Goal: Task Accomplishment & Management: Manage account settings

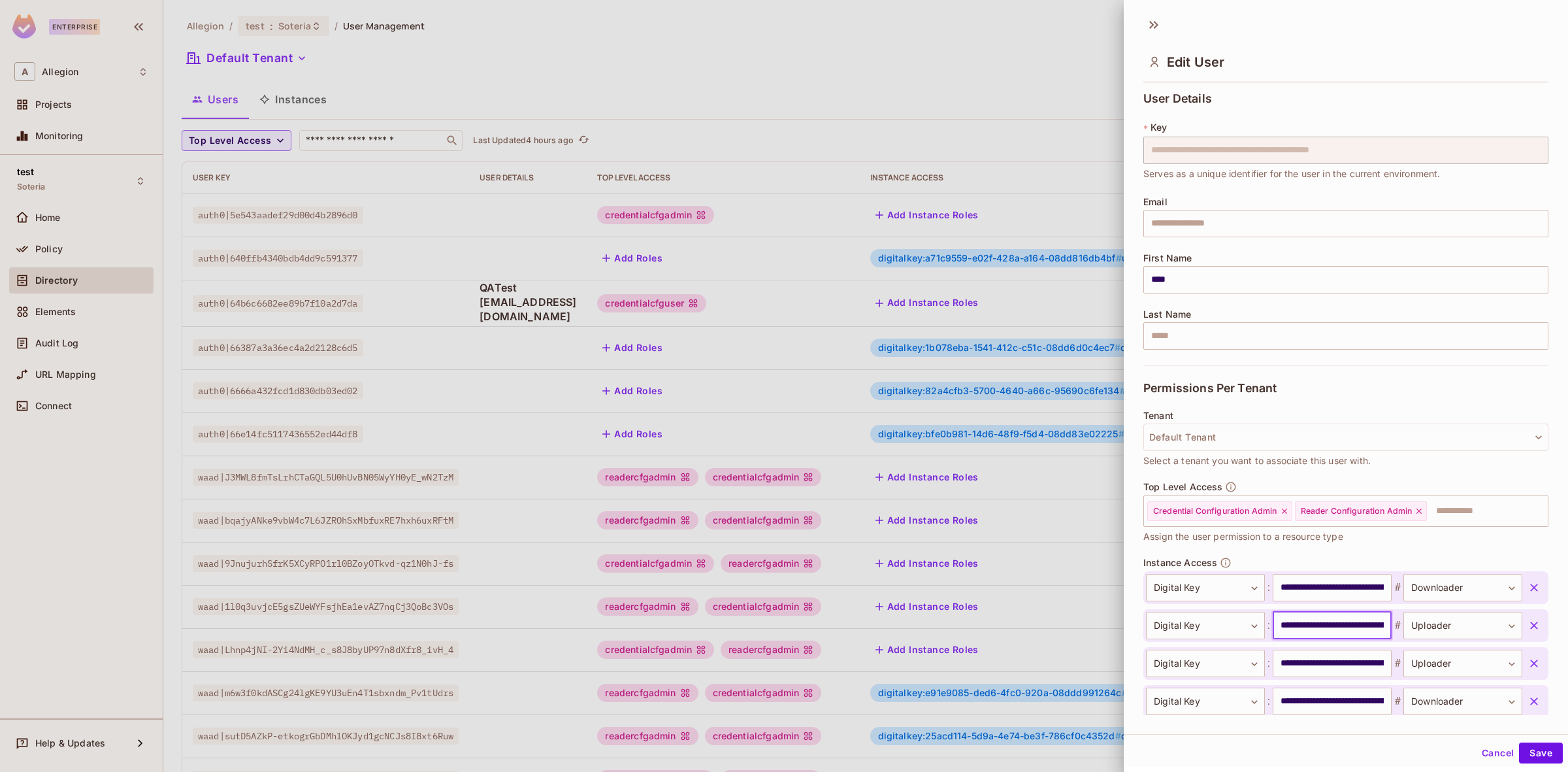
scroll to position [273, 0]
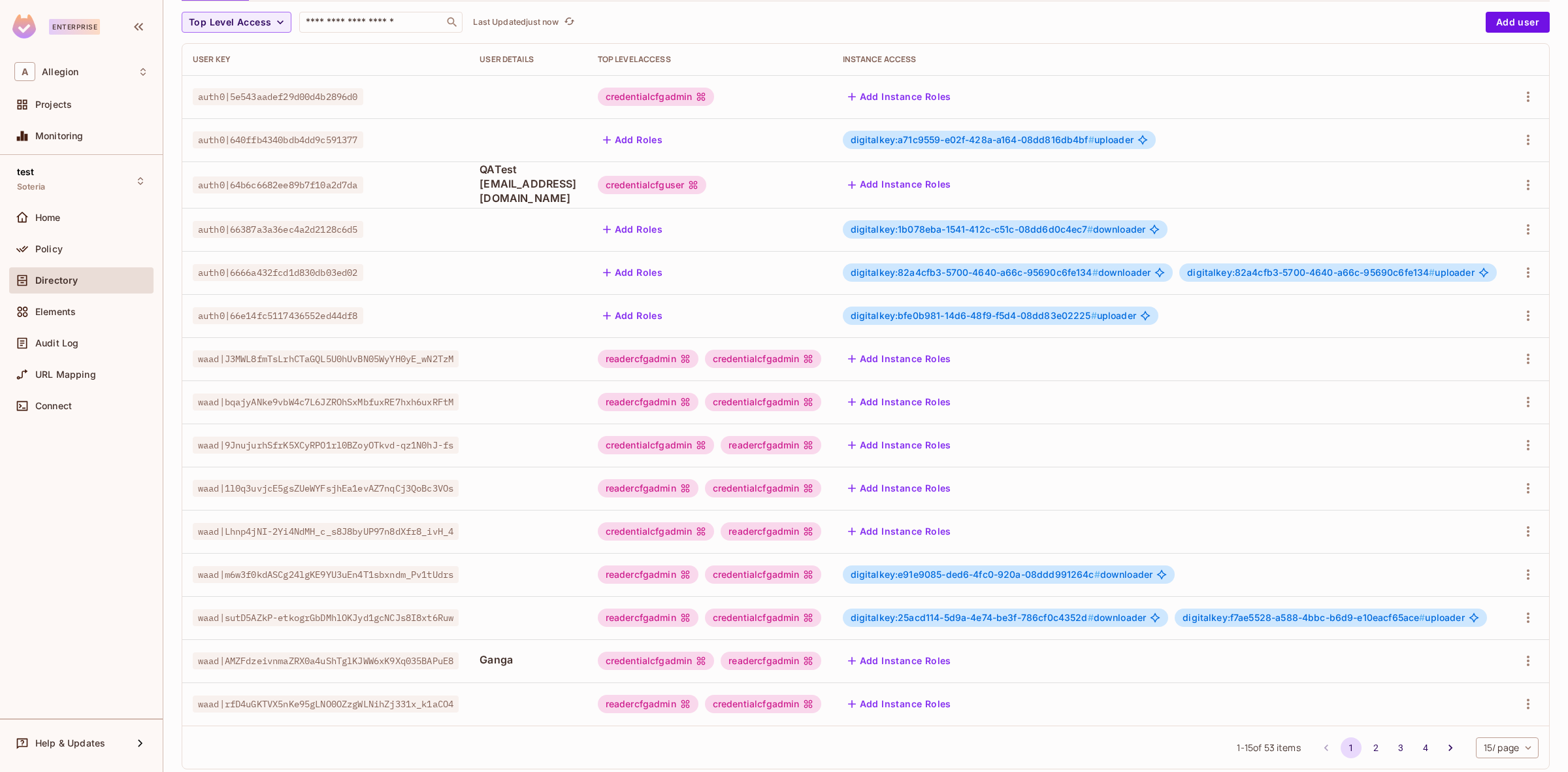
scroll to position [154, 0]
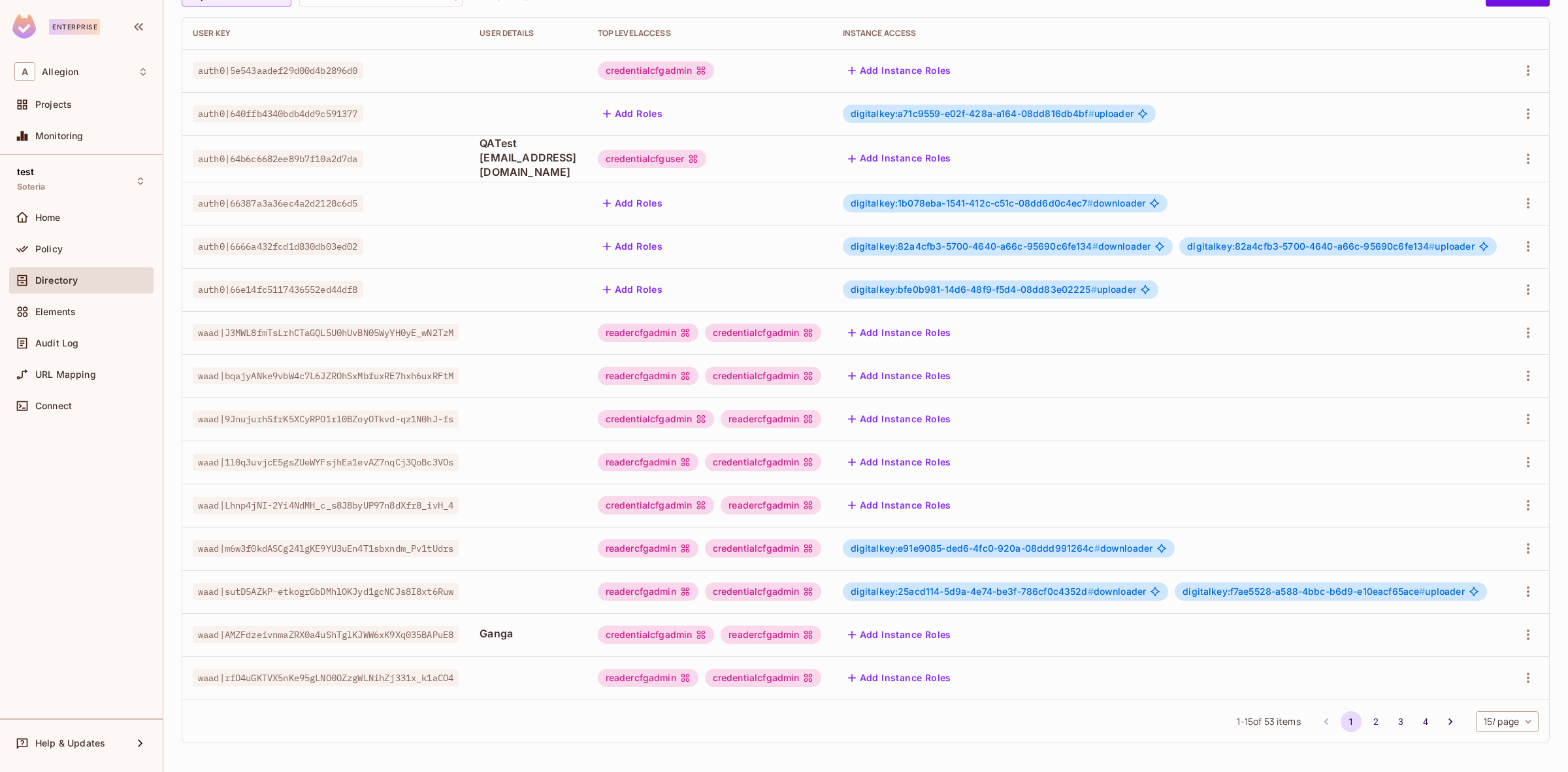
click at [1488, 713] on body "Enterprise A Allegion Projects Monitoring test Soteria Home Policy Directory El…" at bounding box center [784, 386] width 1568 height 772
click at [1491, 740] on li "100 / page" at bounding box center [1493, 742] width 65 height 27
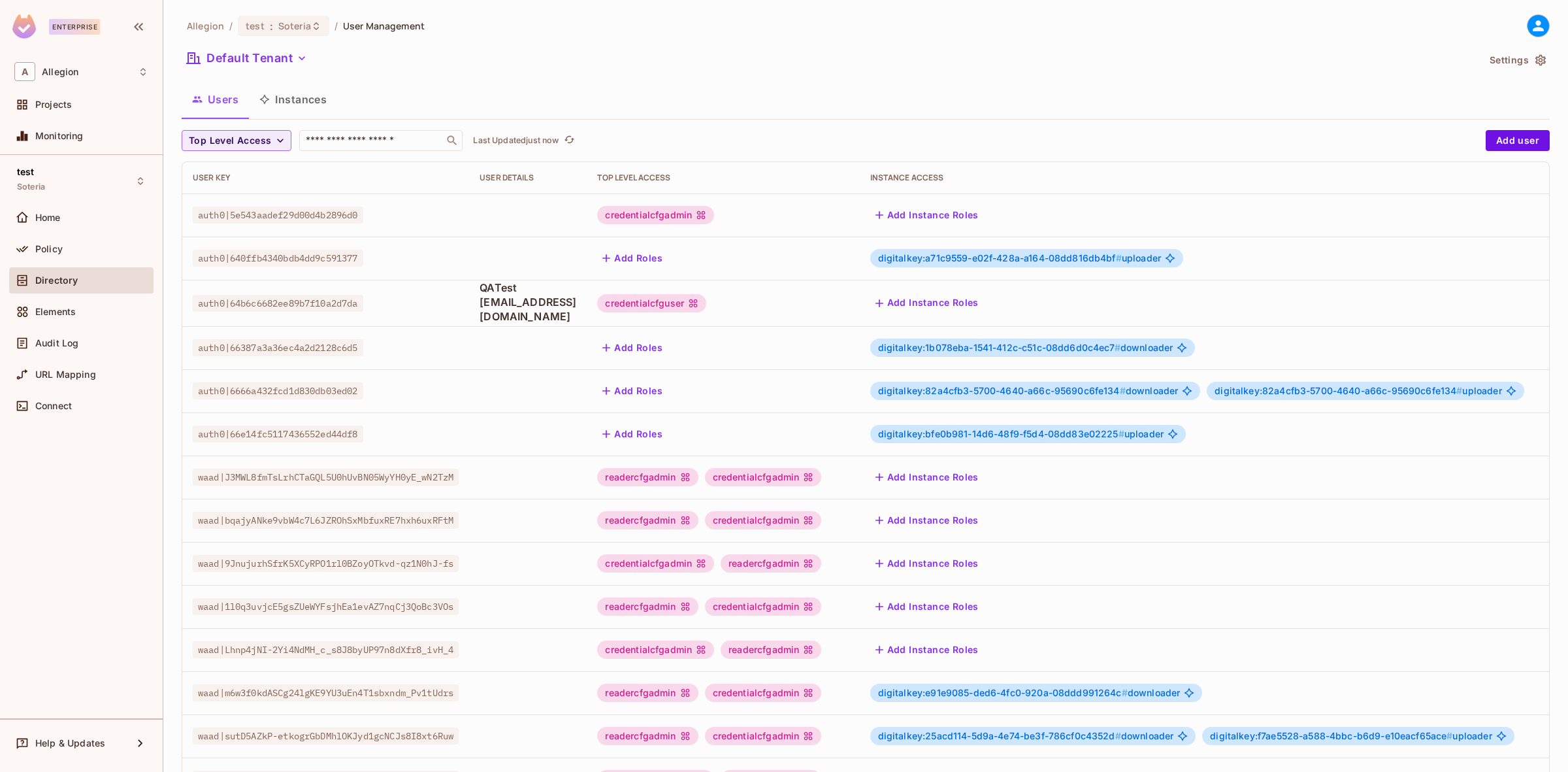
scroll to position [408, 0]
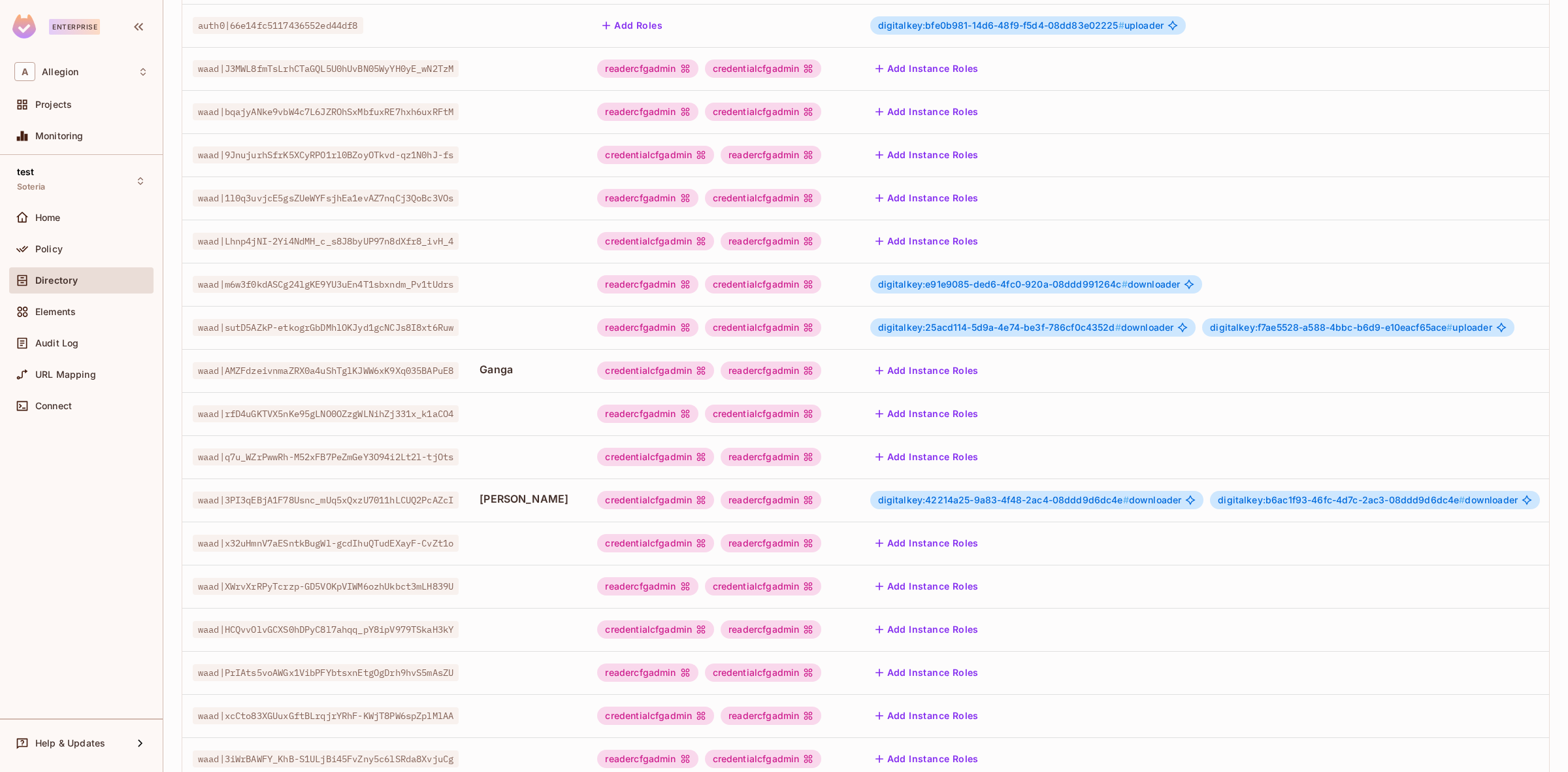
click at [1090, 497] on span "digitalkey:42214a25-9a83-4f48-2ac4-08ddd9d6dc4e #" at bounding box center [1004, 499] width 251 height 11
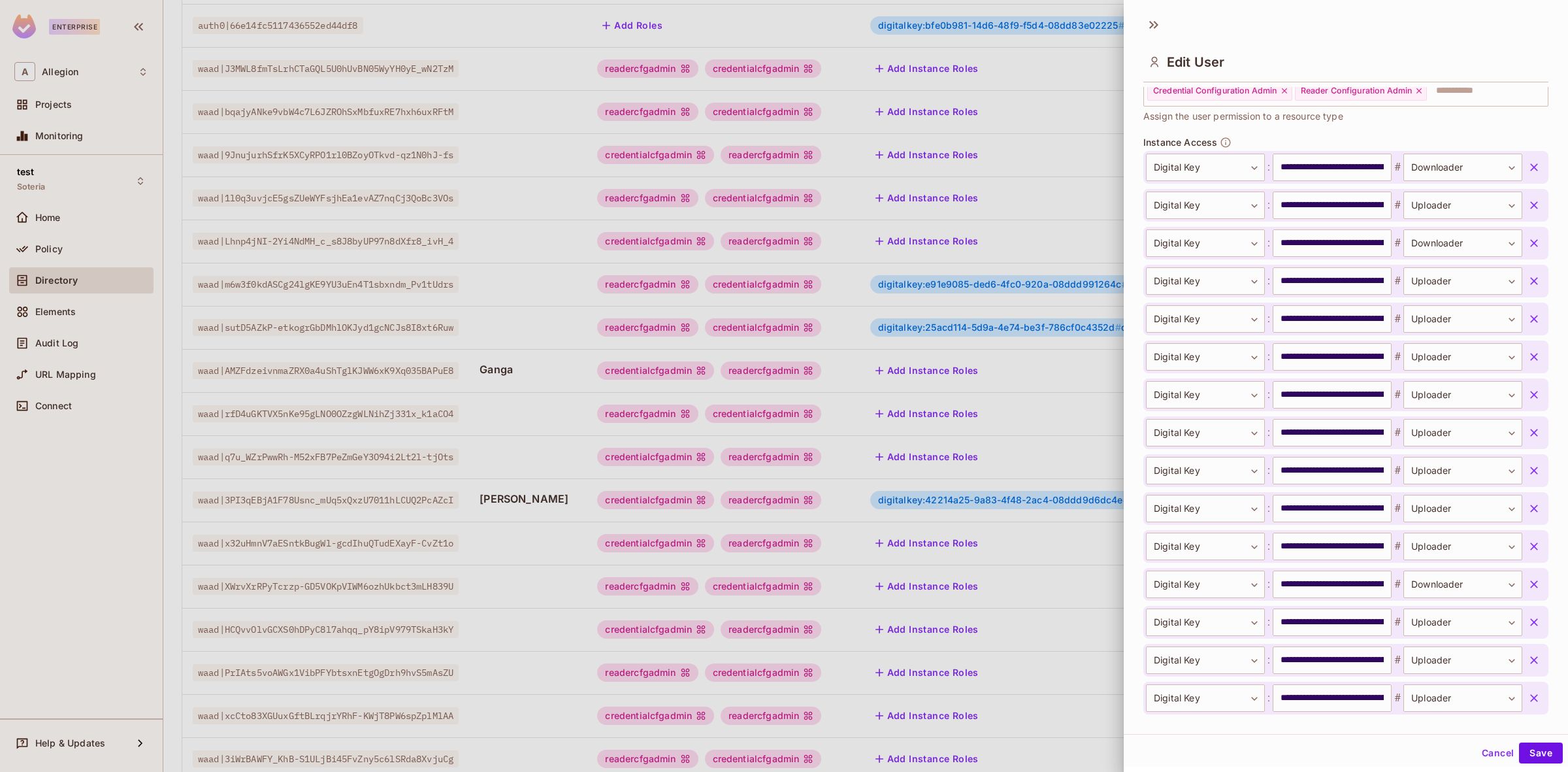
scroll to position [397, 0]
